Goal: Book appointment/travel/reservation

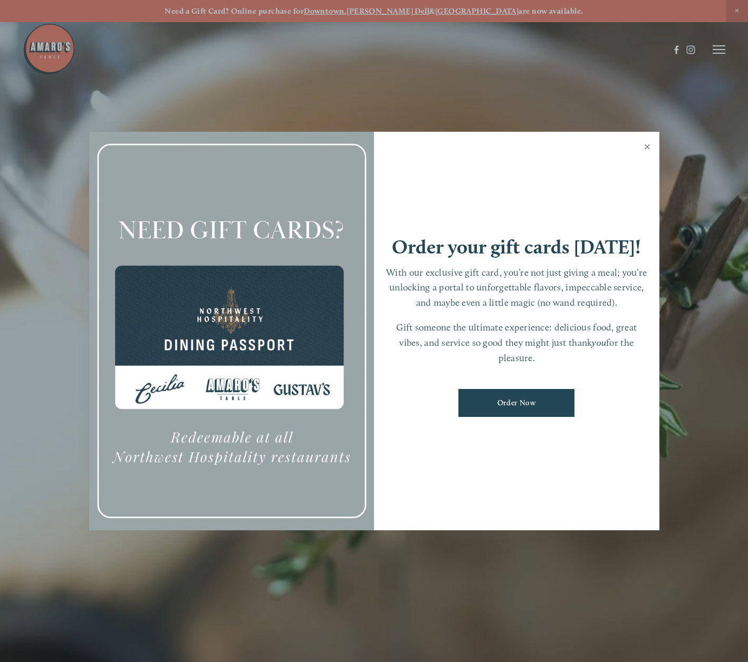
click at [648, 143] on link "Close" at bounding box center [647, 148] width 21 height 30
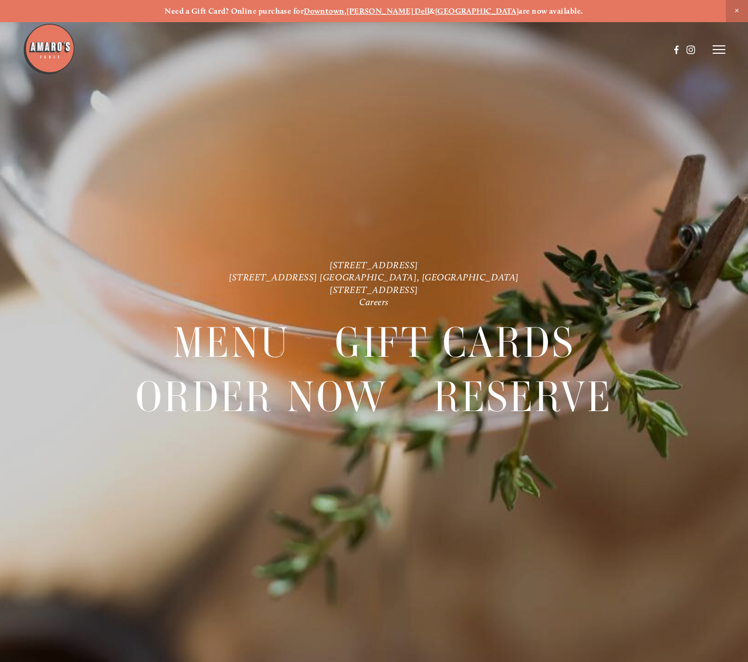
click at [723, 42] on header "Menu Order Now Visit Gallery 0" at bounding box center [374, 49] width 703 height 99
click at [716, 42] on header "Menu Order Now Visit Gallery 0" at bounding box center [374, 49] width 703 height 99
click at [715, 50] on line at bounding box center [718, 50] width 13 height 0
click at [649, 49] on span "Reserve" at bounding box center [655, 49] width 24 height 9
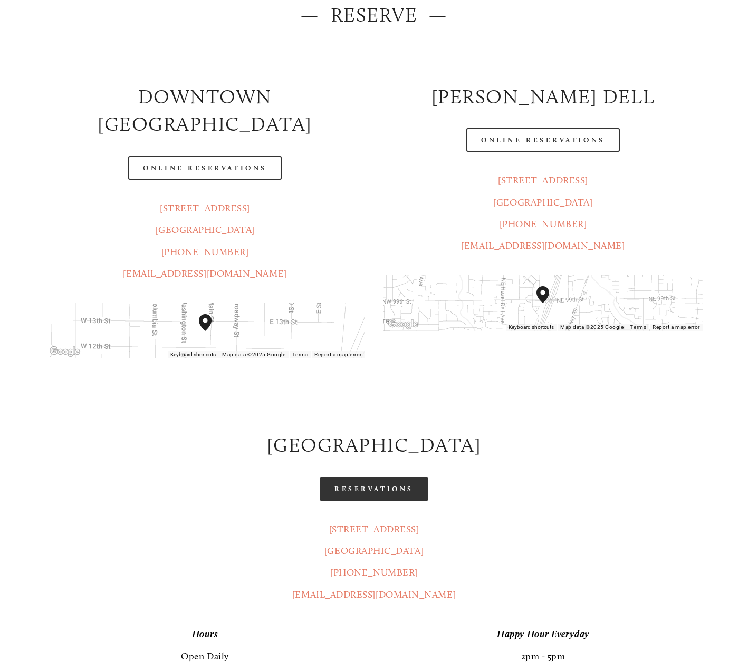
scroll to position [211, 0]
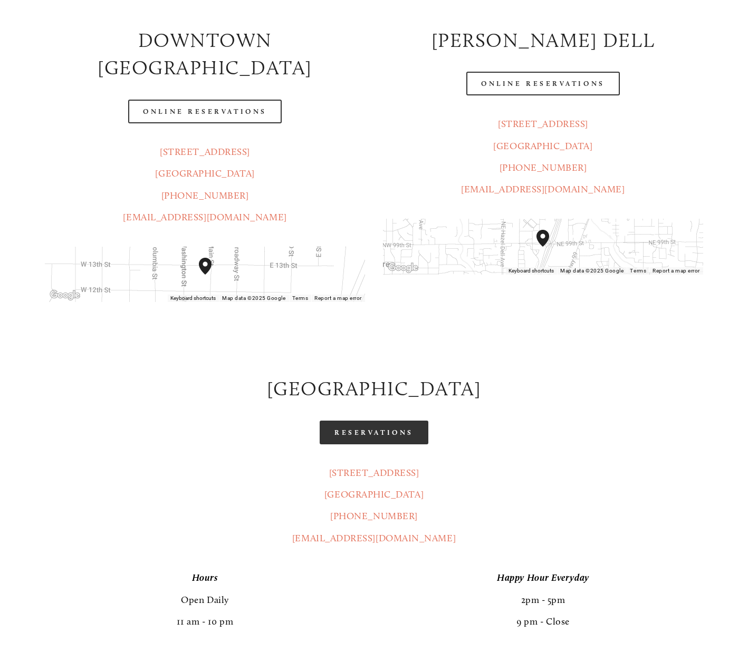
click at [367, 421] on link "Reservations" at bounding box center [374, 433] width 109 height 24
